Goal: Task Accomplishment & Management: Use online tool/utility

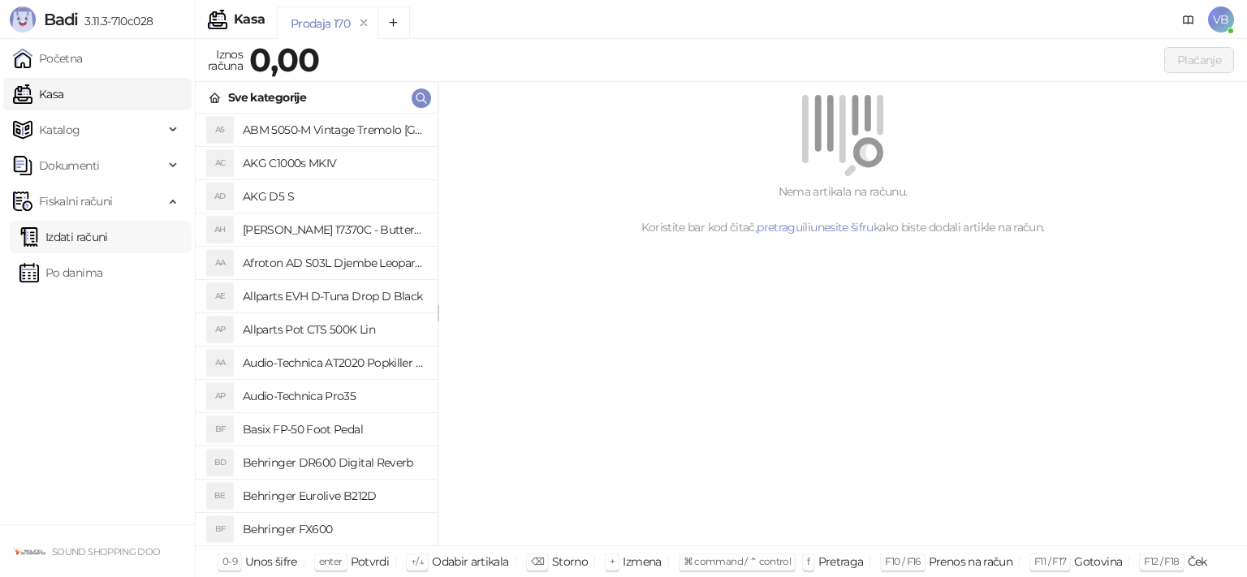
click at [93, 243] on link "Izdati računi" at bounding box center [63, 237] width 88 height 32
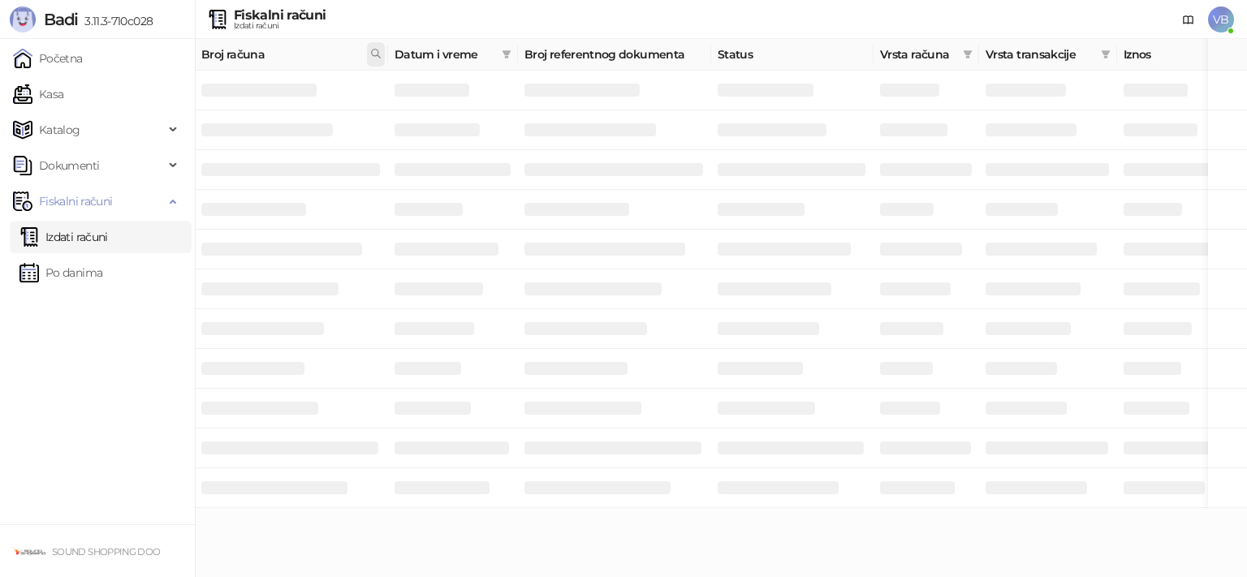
click at [373, 54] on icon at bounding box center [375, 53] width 11 height 11
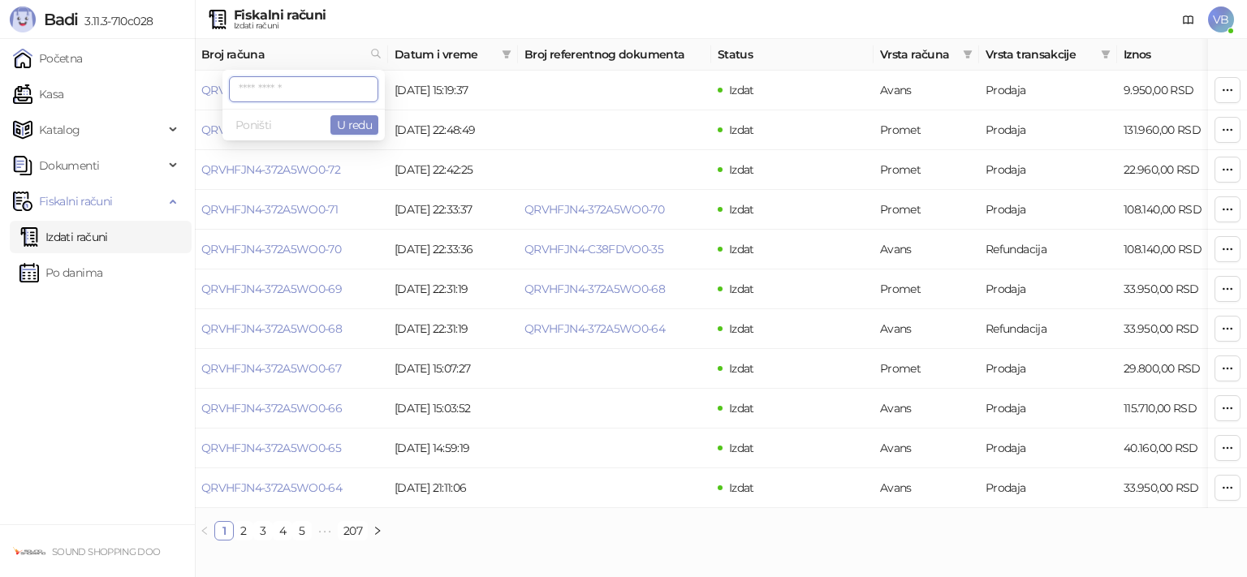
click at [296, 86] on input "text" at bounding box center [303, 89] width 149 height 26
paste input "**********"
type input "**********"
click at [360, 121] on button "U redu" at bounding box center [354, 124] width 48 height 19
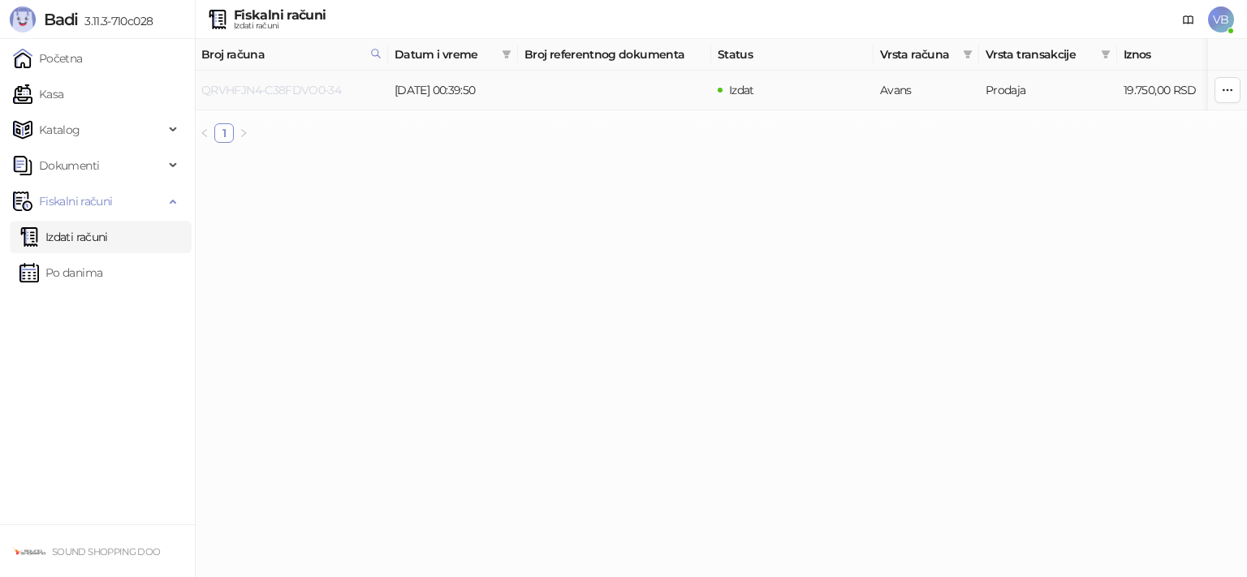
click at [318, 90] on link "QRVHFJN4-C38FDVO0-34" at bounding box center [271, 90] width 140 height 15
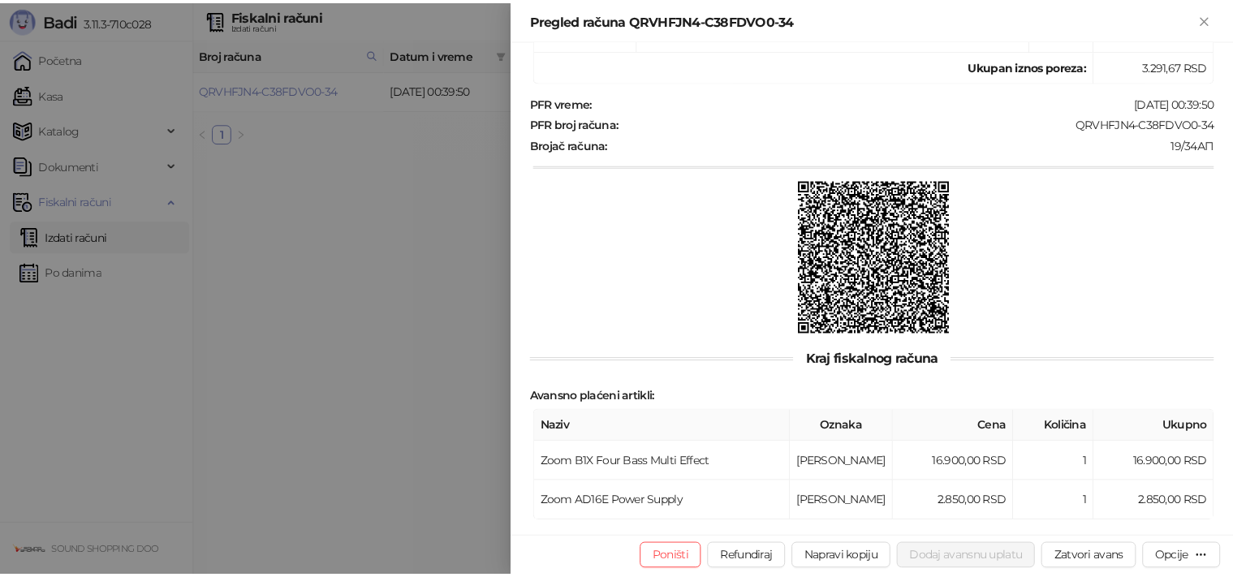
scroll to position [494, 0]
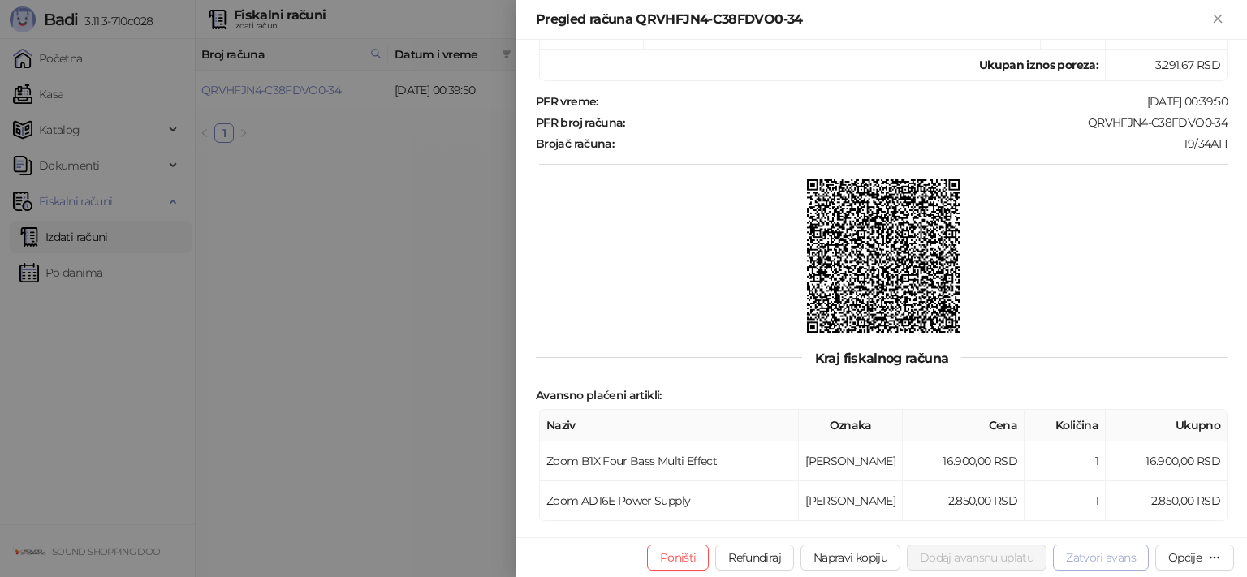
click at [1105, 568] on button "Zatvori avans" at bounding box center [1101, 558] width 96 height 26
type input "**********"
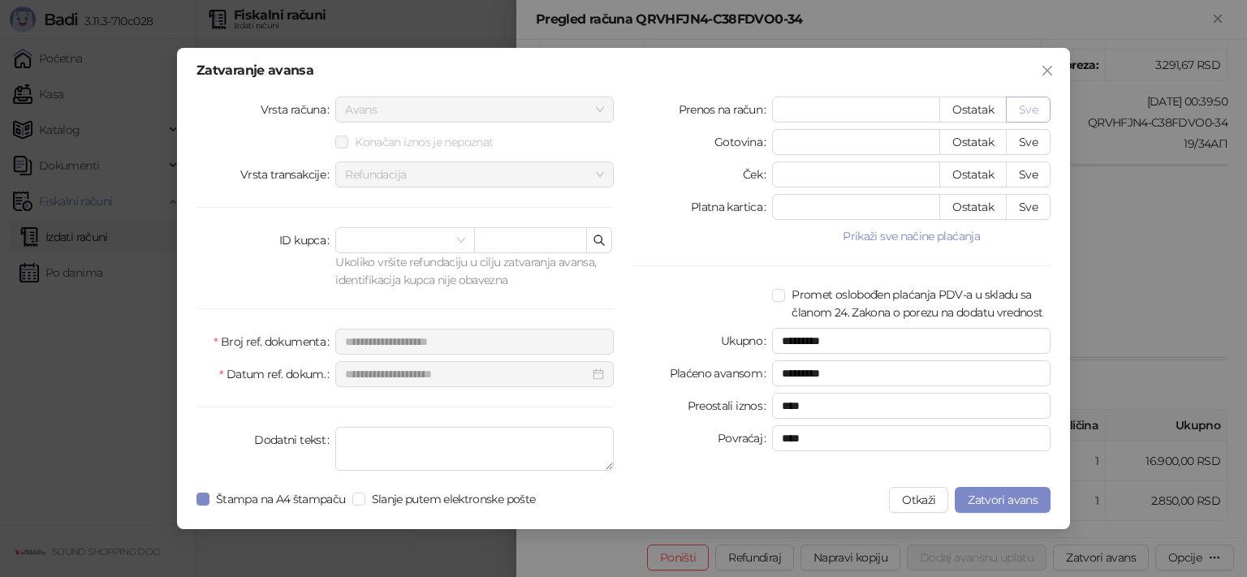
click at [1029, 107] on button "Sve" at bounding box center [1028, 110] width 45 height 26
click at [991, 503] on span "Zatvori avans" at bounding box center [1003, 500] width 70 height 15
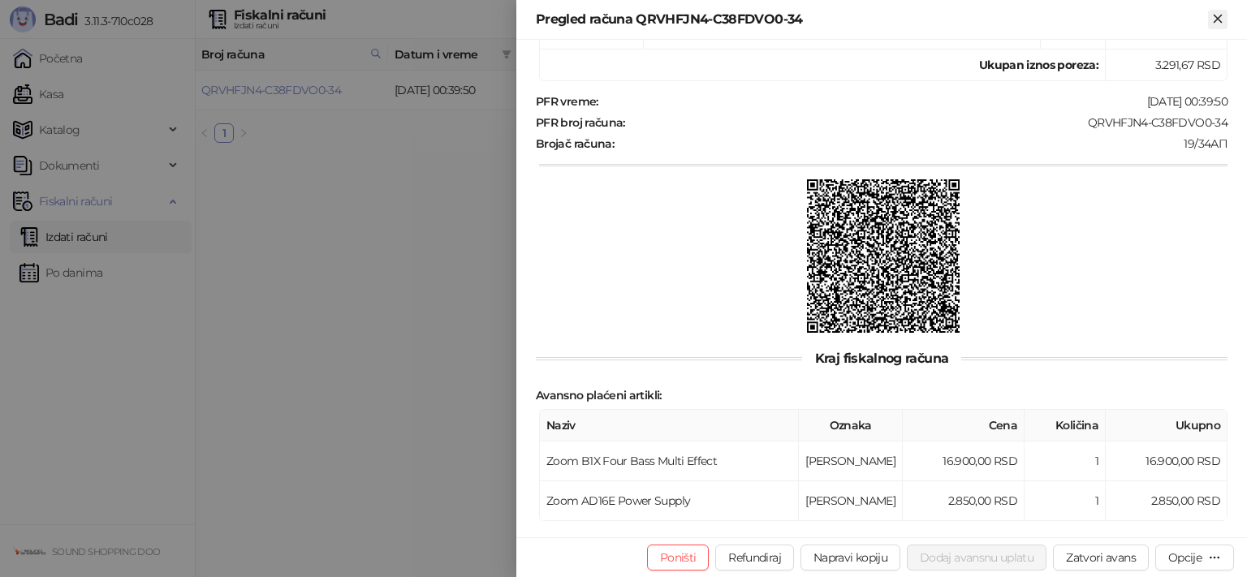
click at [1216, 17] on icon "Zatvori" at bounding box center [1217, 18] width 7 height 7
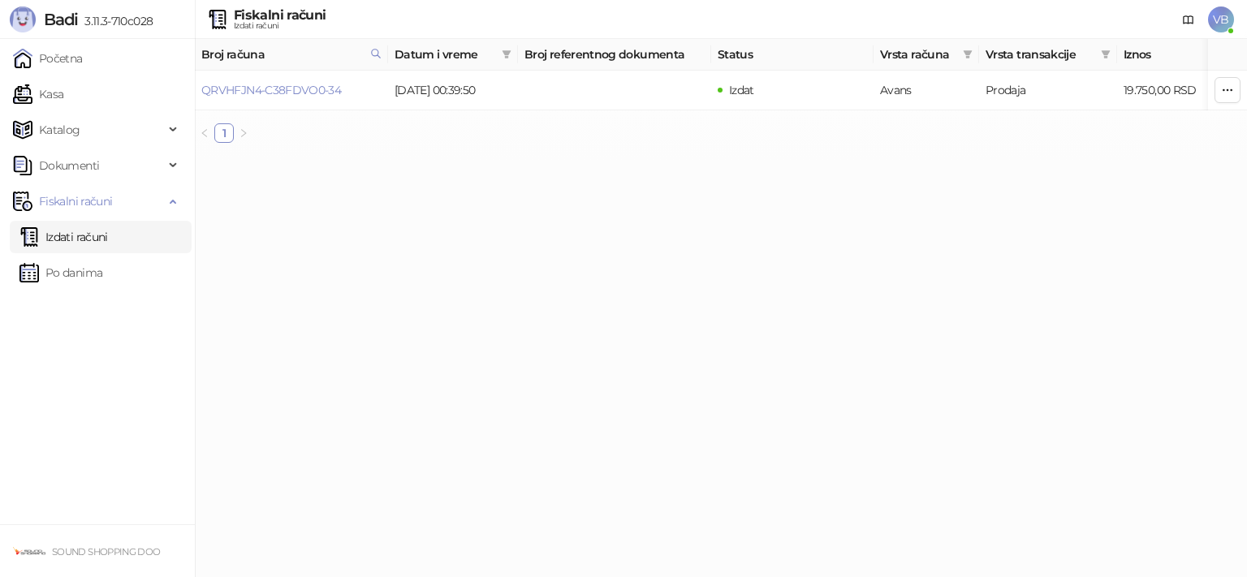
click at [88, 230] on link "Izdati računi" at bounding box center [63, 237] width 88 height 32
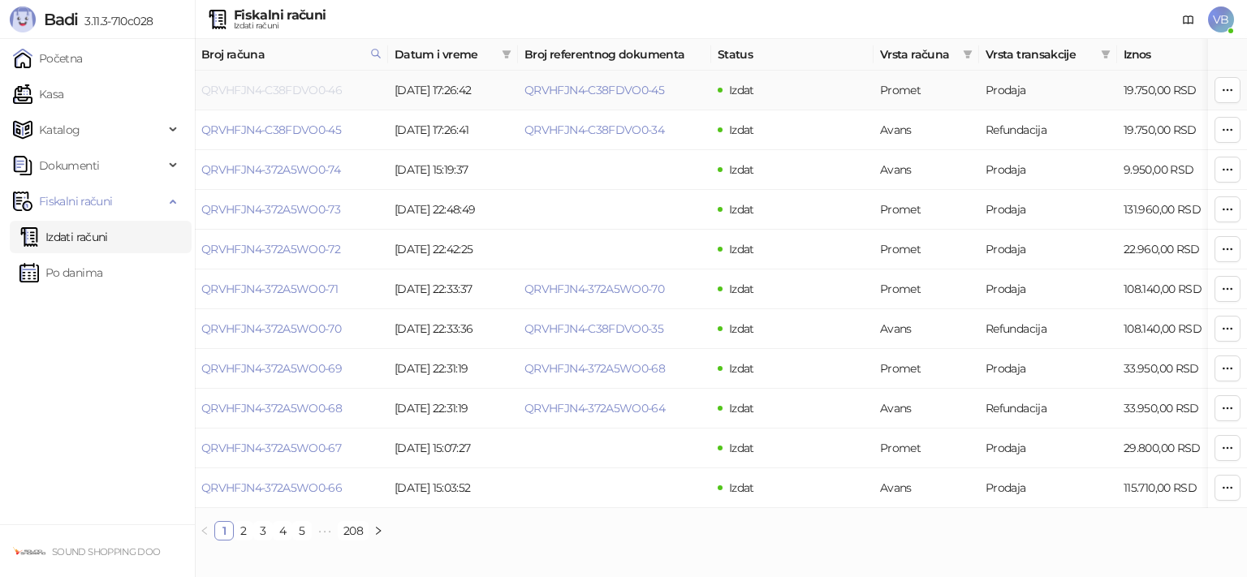
click at [286, 93] on link "QRVHFJN4-C38FDVO0-46" at bounding box center [271, 90] width 140 height 15
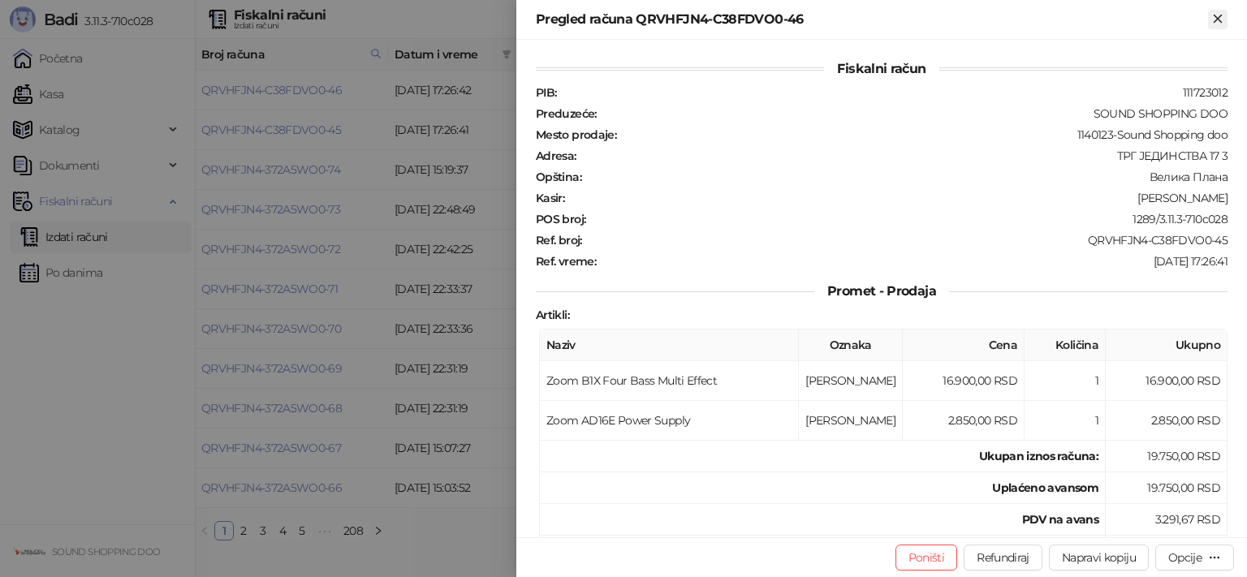
click at [1219, 21] on icon "Zatvori" at bounding box center [1217, 18] width 15 height 15
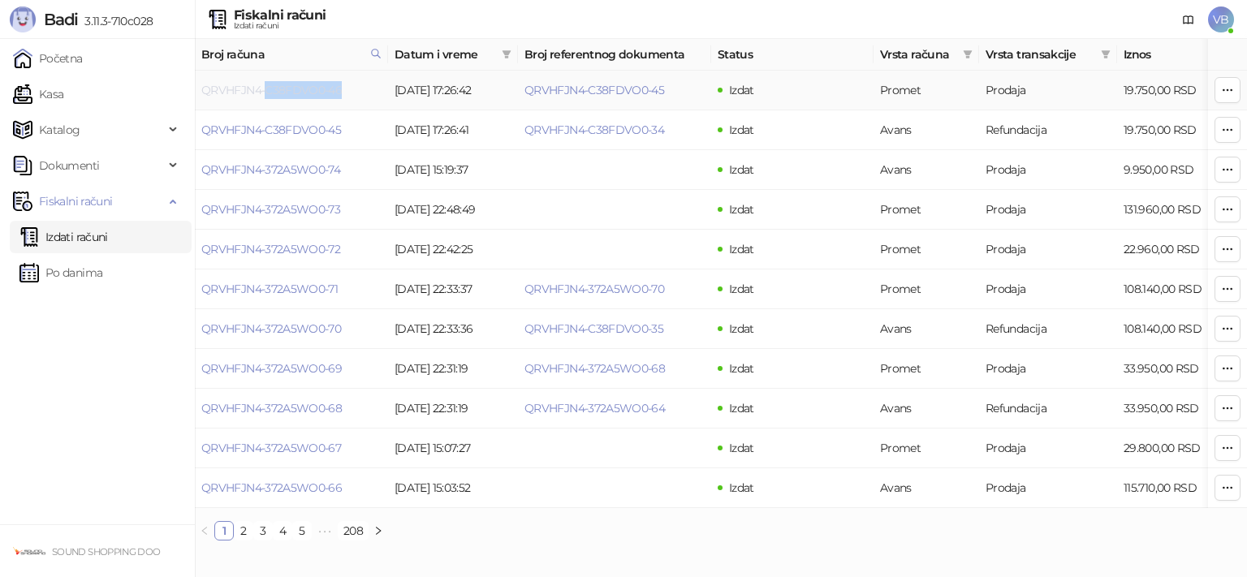
drag, startPoint x: 349, startPoint y: 83, endPoint x: 269, endPoint y: 94, distance: 81.2
click at [269, 94] on td "QRVHFJN4-C38FDVO0-46" at bounding box center [291, 91] width 193 height 40
copy link "C38FDVO0-46"
click at [374, 58] on icon at bounding box center [375, 53] width 11 height 11
drag, startPoint x: 317, startPoint y: 89, endPoint x: 196, endPoint y: 93, distance: 121.0
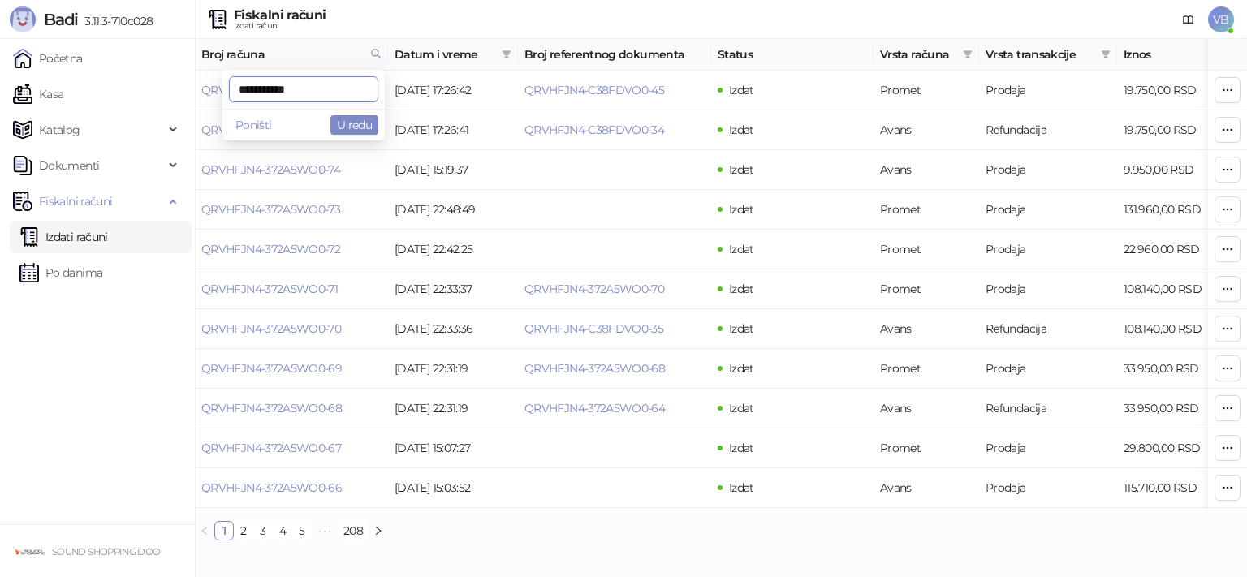
click at [229, 93] on input "**********" at bounding box center [303, 89] width 149 height 26
paste input "**********"
type input "**********"
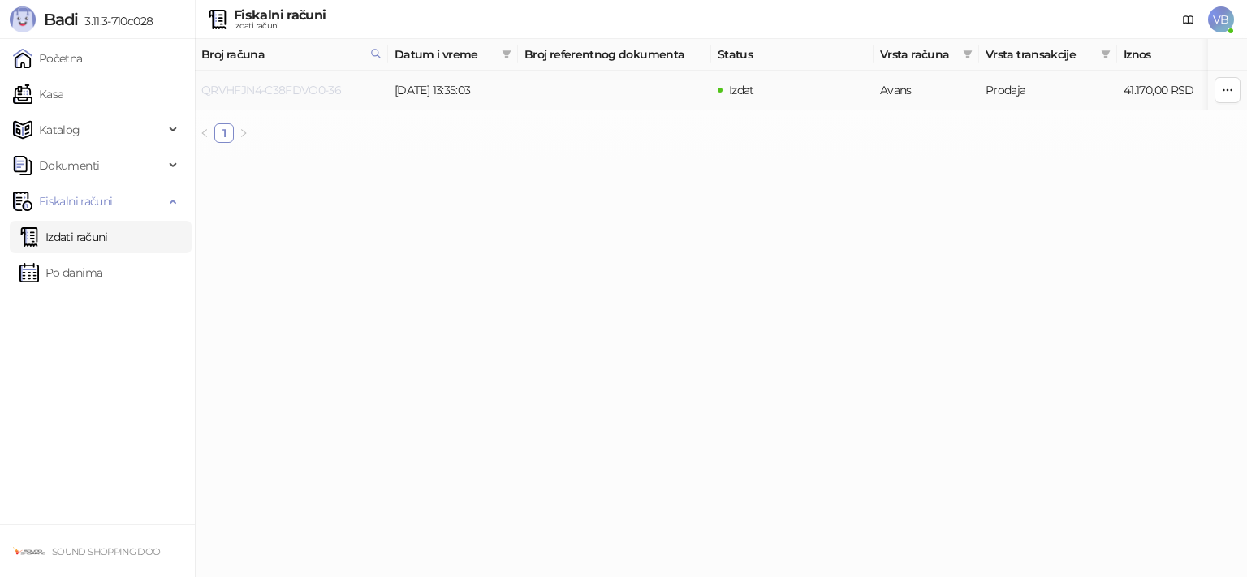
click at [304, 93] on link "QRVHFJN4-C38FDVO0-36" at bounding box center [271, 90] width 140 height 15
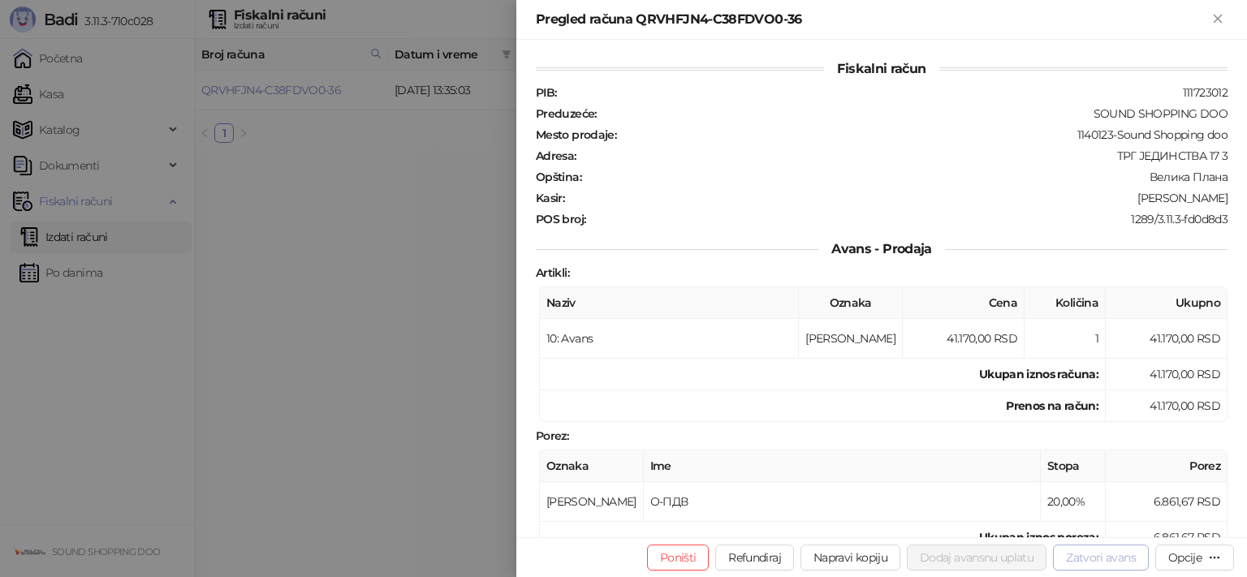
click at [1109, 559] on button "Zatvori avans" at bounding box center [1101, 558] width 96 height 26
type input "**********"
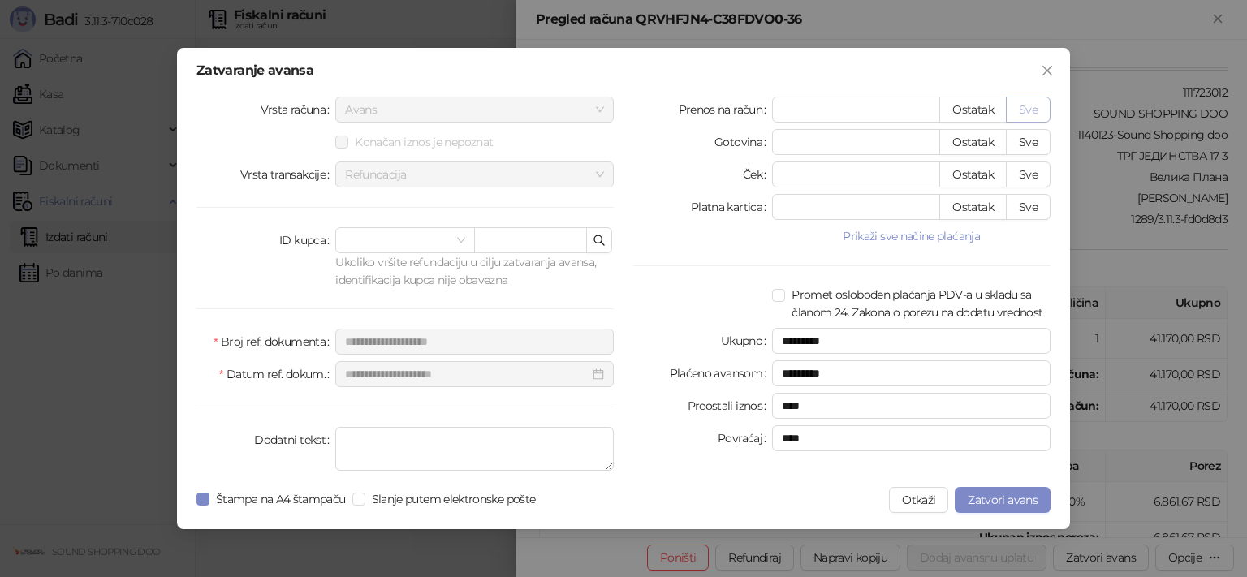
drag, startPoint x: 1040, startPoint y: 112, endPoint x: 1028, endPoint y: 179, distance: 68.5
click at [1040, 112] on button "Sve" at bounding box center [1028, 110] width 45 height 26
click at [1002, 501] on span "Zatvori avans" at bounding box center [1003, 500] width 70 height 15
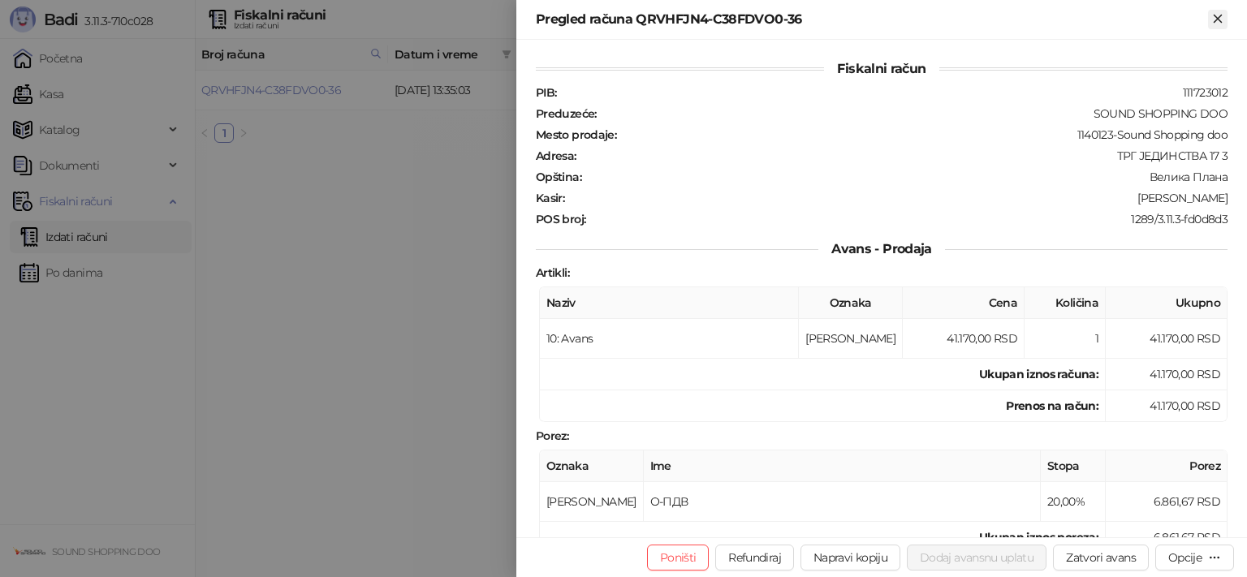
click at [1216, 19] on icon "Zatvori" at bounding box center [1217, 18] width 15 height 15
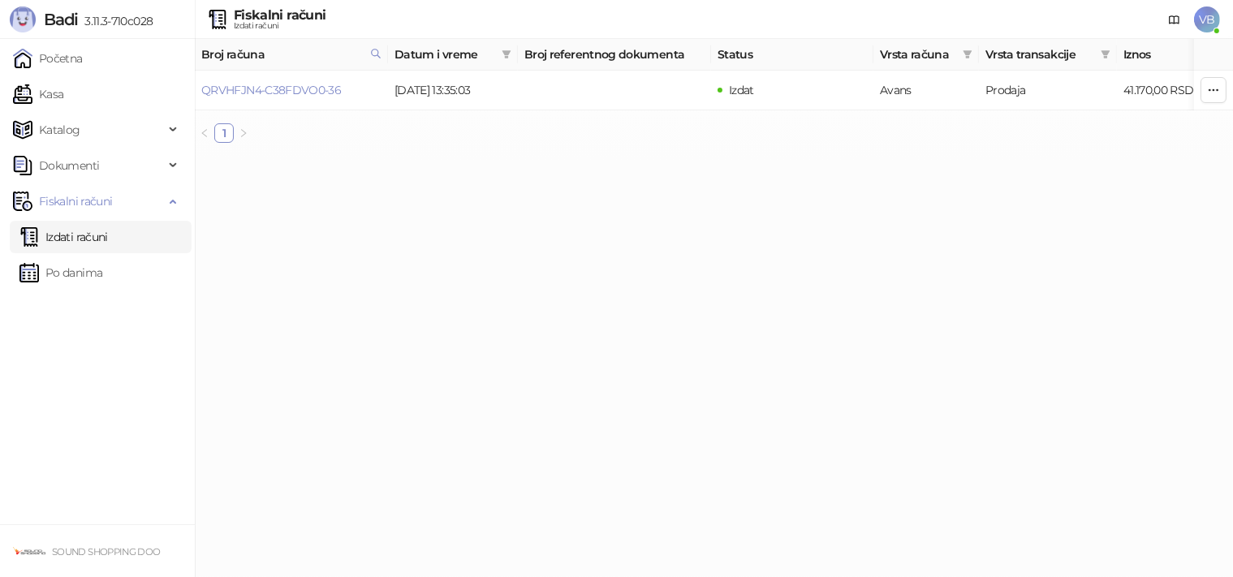
click at [86, 232] on link "Izdati računi" at bounding box center [63, 237] width 88 height 32
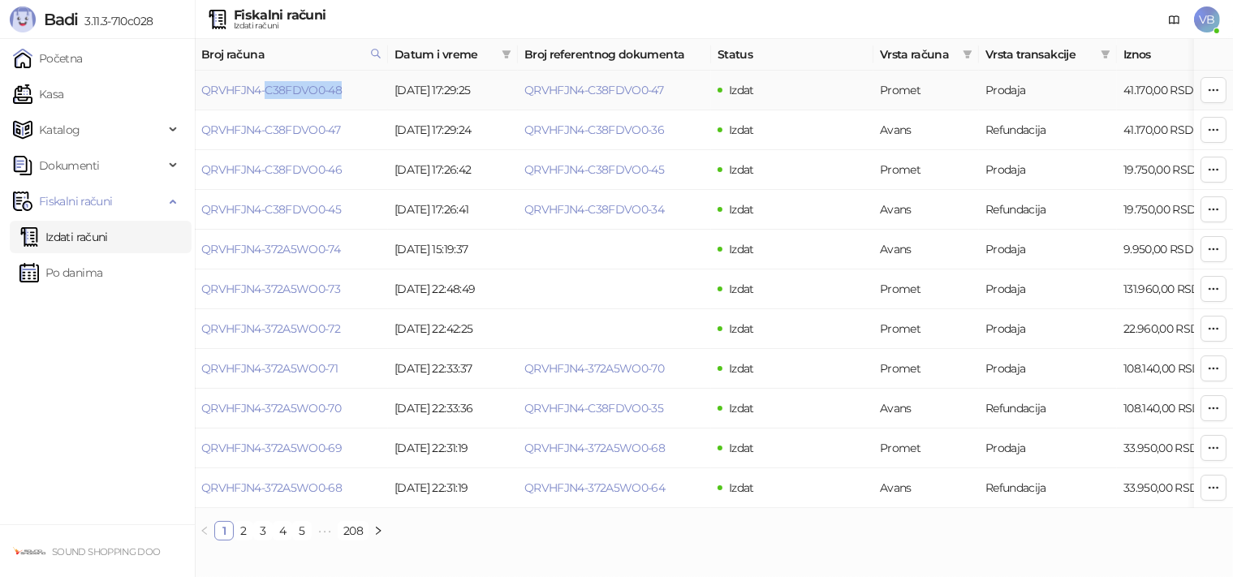
drag, startPoint x: 352, startPoint y: 84, endPoint x: 265, endPoint y: 101, distance: 88.5
click at [265, 101] on td "QRVHFJN4-C38FDVO0-48" at bounding box center [291, 91] width 193 height 40
copy link "C38FDVO0-48"
click at [93, 274] on link "Po danima" at bounding box center [60, 273] width 83 height 32
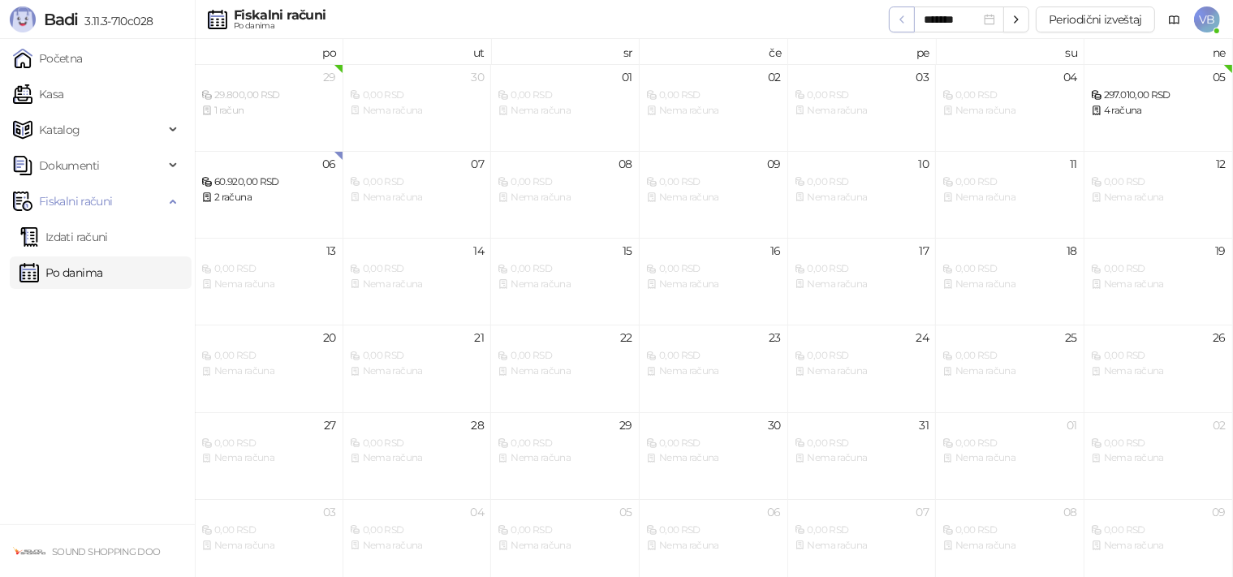
click at [908, 19] on icon "button" at bounding box center [901, 19] width 13 height 13
type input "*******"
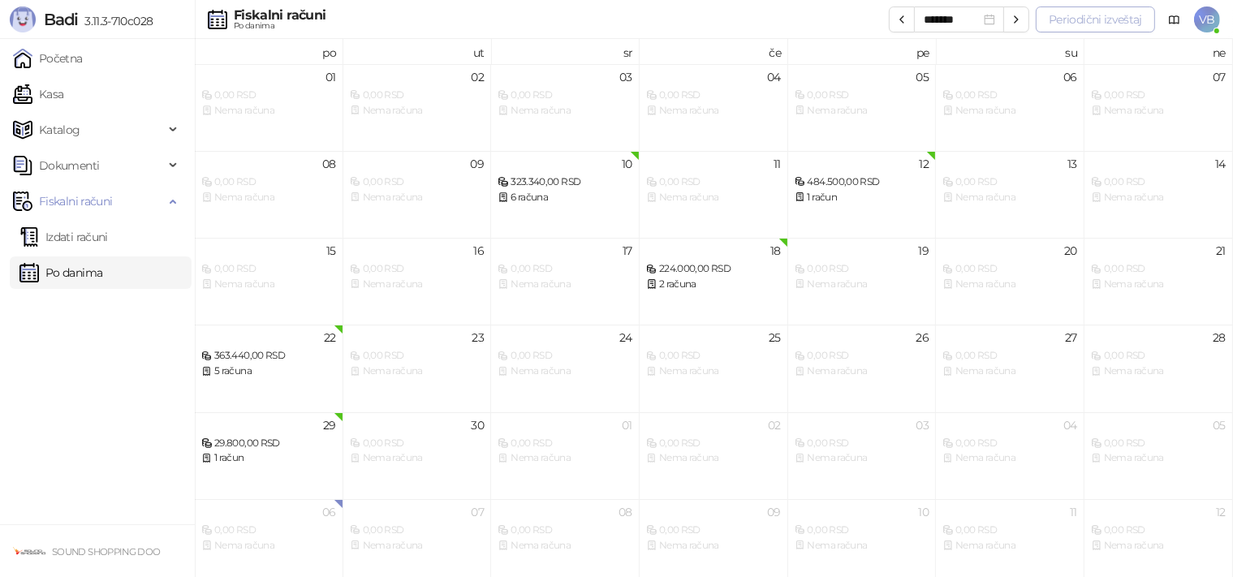
click at [1115, 15] on button "Periodični izveštaj" at bounding box center [1095, 19] width 119 height 26
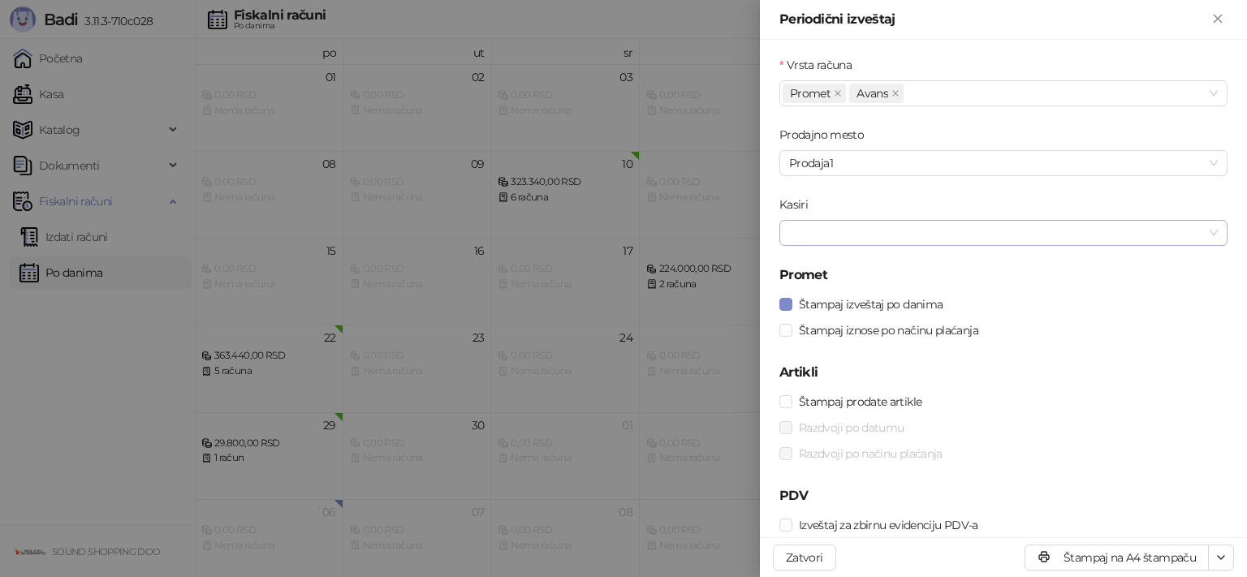
scroll to position [74, 0]
click at [1145, 567] on button "Štampaj na A4 štampaču" at bounding box center [1117, 558] width 184 height 26
click at [1217, 20] on icon "Zatvori" at bounding box center [1217, 18] width 7 height 7
